Goal: Task Accomplishment & Management: Manage account settings

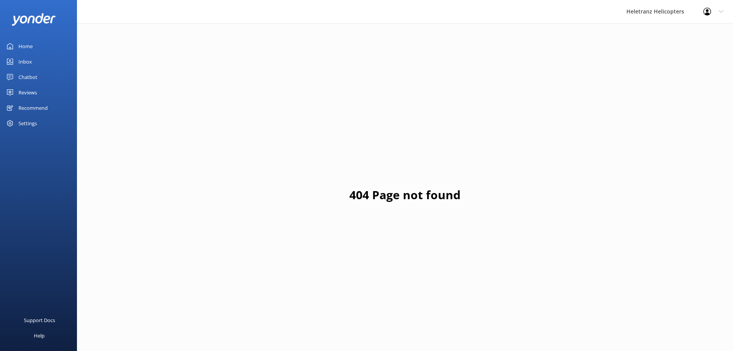
click at [17, 50] on link "Home" at bounding box center [38, 45] width 77 height 15
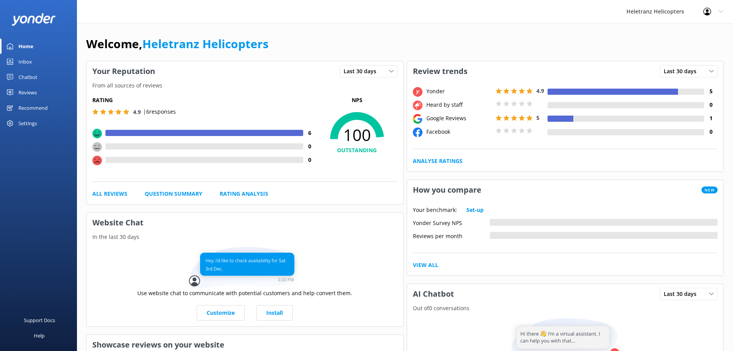
click at [26, 90] on div "Reviews" at bounding box center [27, 92] width 18 height 15
